Goal: Find specific page/section: Find specific page/section

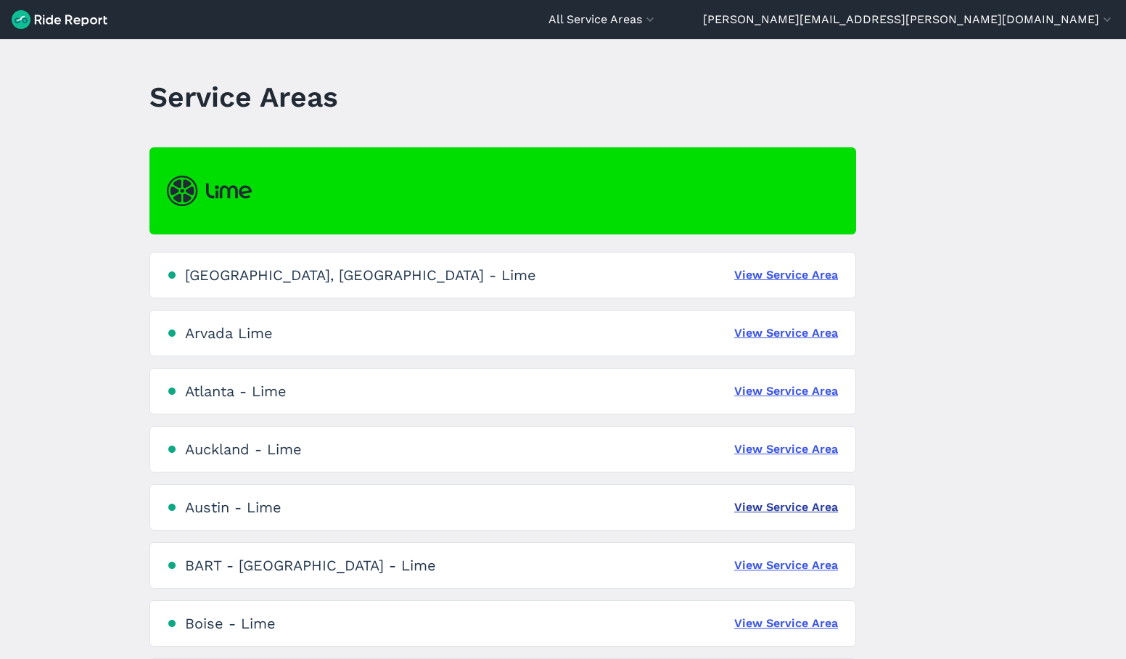
click at [763, 509] on link "View Service Area" at bounding box center [786, 506] width 104 height 17
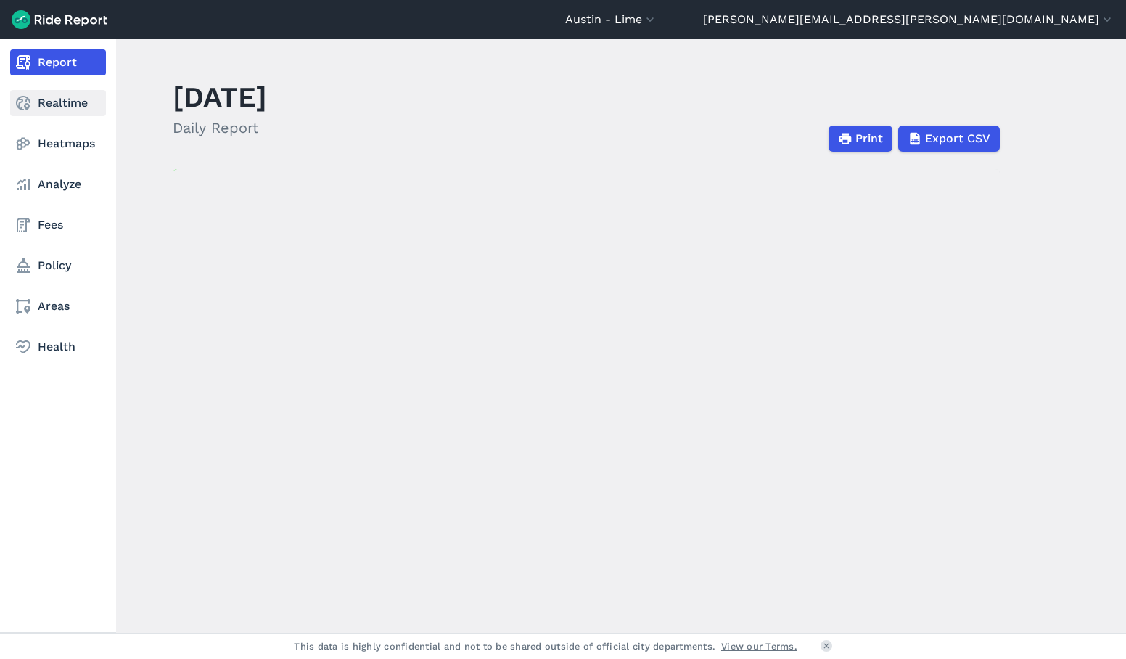
click at [54, 114] on link "Realtime" at bounding box center [58, 103] width 96 height 26
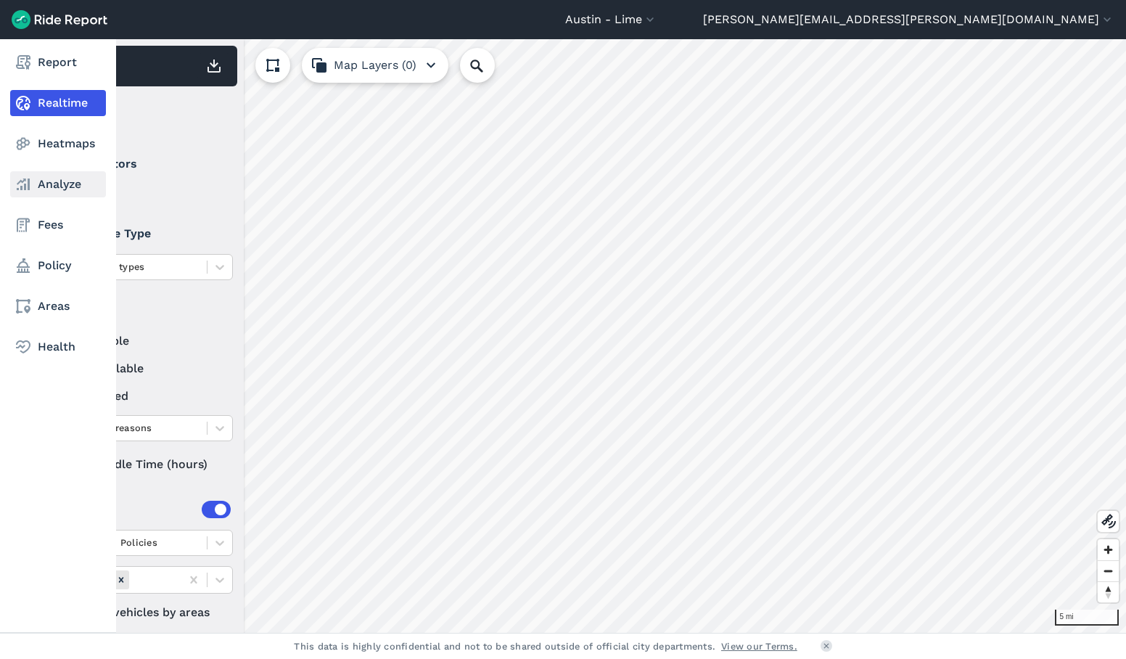
click at [44, 188] on link "Analyze" at bounding box center [58, 184] width 96 height 26
